Goal: Transaction & Acquisition: Download file/media

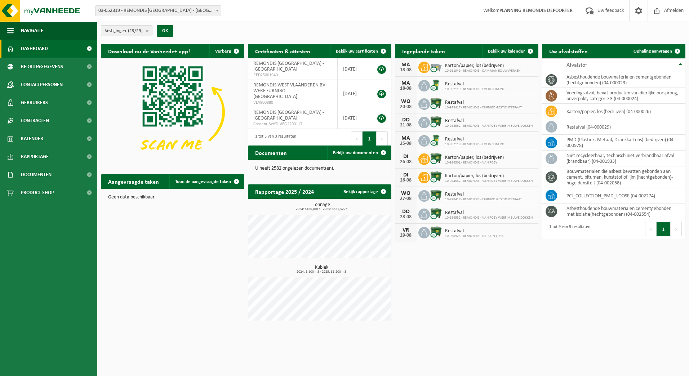
click at [355, 43] on div "Certificaten & attesten Bekijk uw certificaten REMONDIS WEST-VLAANDEREN - OOSTE…" at bounding box center [319, 96] width 147 height 112
click at [358, 50] on span "Bekijk uw certificaten" at bounding box center [357, 51] width 42 height 5
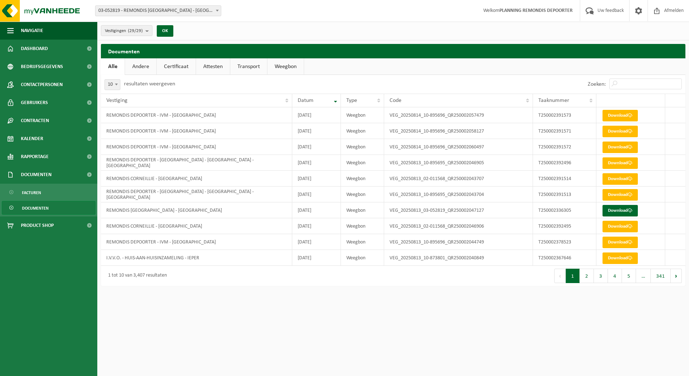
click at [290, 67] on link "Weegbon" at bounding box center [285, 66] width 36 height 17
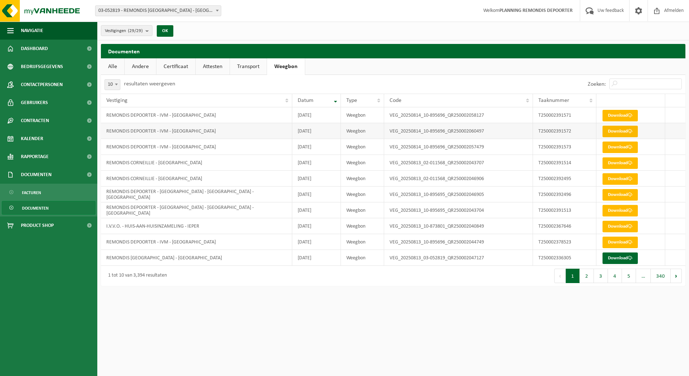
click at [616, 131] on link "Download" at bounding box center [619, 132] width 35 height 12
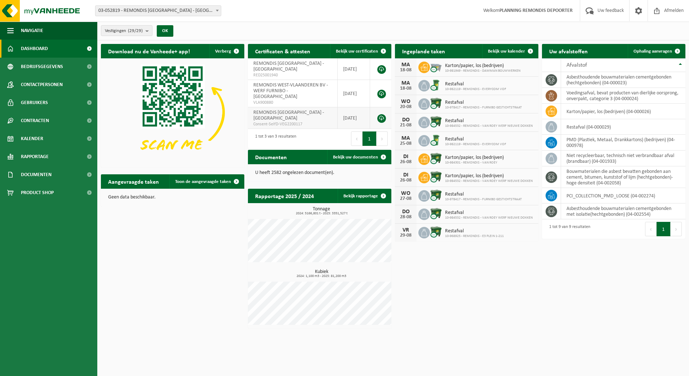
click at [359, 51] on span "Bekijk uw certificaten" at bounding box center [357, 51] width 42 height 5
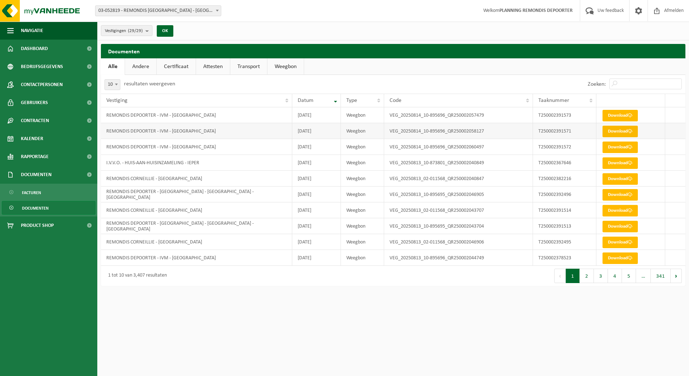
click at [614, 130] on link "Download" at bounding box center [619, 132] width 35 height 12
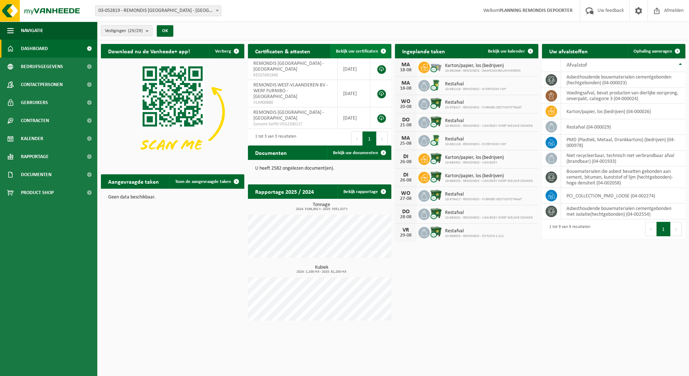
click at [357, 49] on span "Bekijk uw certificaten" at bounding box center [357, 51] width 42 height 5
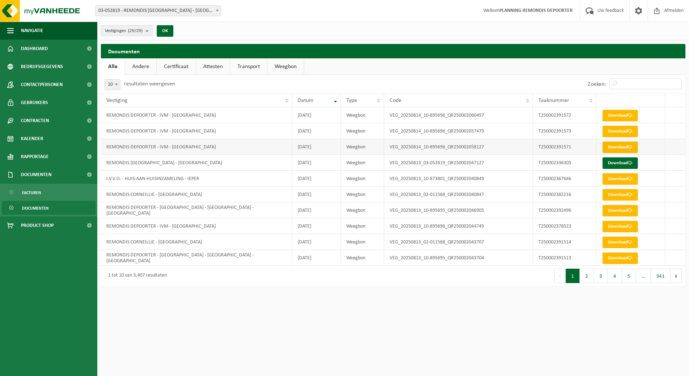
click at [608, 146] on link "Download" at bounding box center [619, 148] width 35 height 12
click at [615, 132] on link "Download" at bounding box center [619, 132] width 35 height 12
click at [615, 144] on link "Download" at bounding box center [619, 148] width 35 height 12
click at [610, 113] on link "Download" at bounding box center [619, 116] width 35 height 12
